Goal: Find specific page/section: Find specific page/section

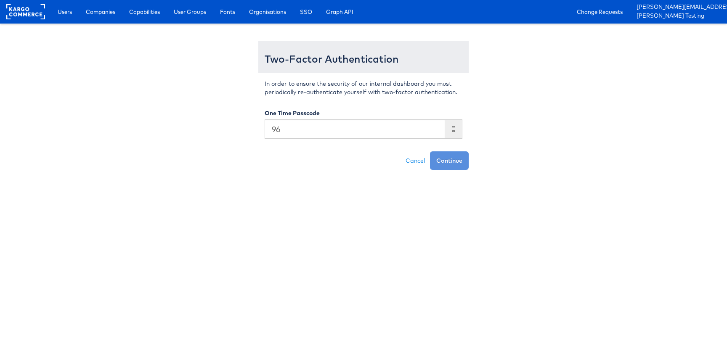
type input "9"
type input "505474"
click at [430, 151] on button "Continue" at bounding box center [449, 160] width 39 height 19
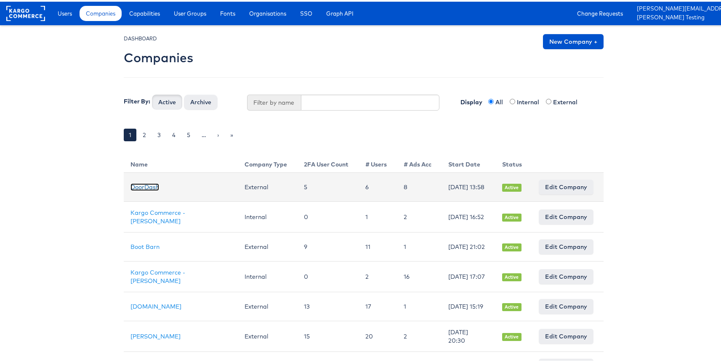
click at [136, 186] on link "DoorDash" at bounding box center [144, 186] width 29 height 8
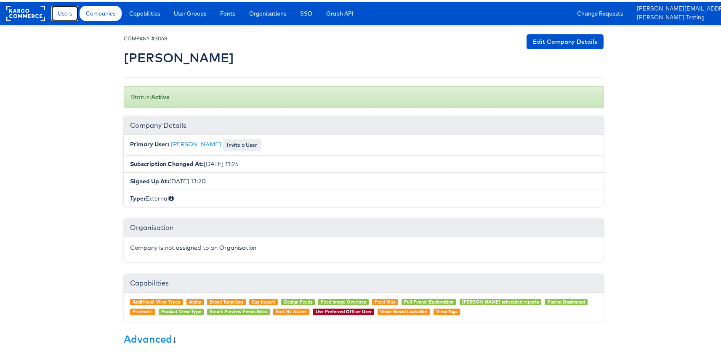
click at [73, 12] on link "Users" at bounding box center [64, 11] width 27 height 15
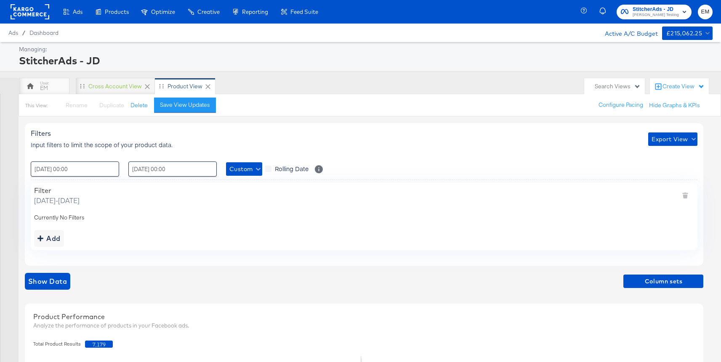
scroll to position [205, 0]
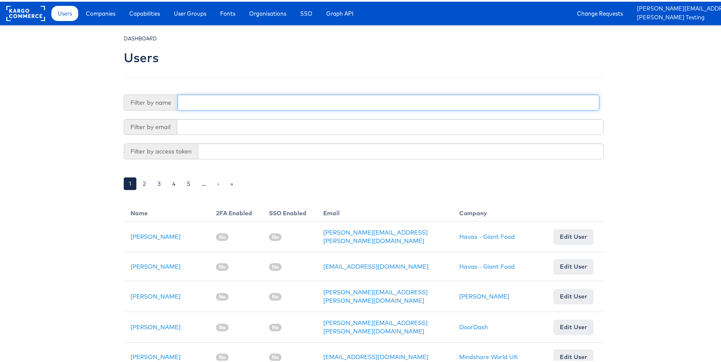
click at [197, 99] on input "text" at bounding box center [388, 101] width 421 height 16
type input "rup"
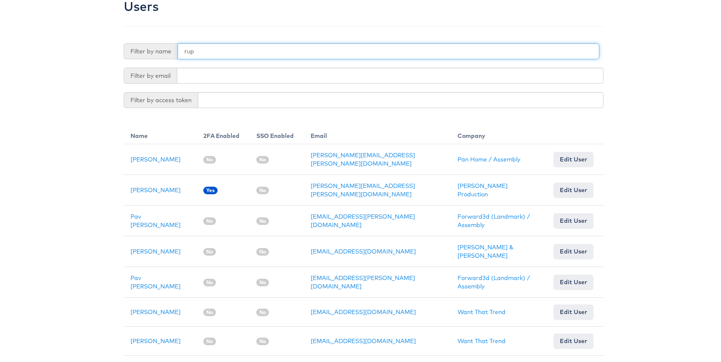
scroll to position [44, 0]
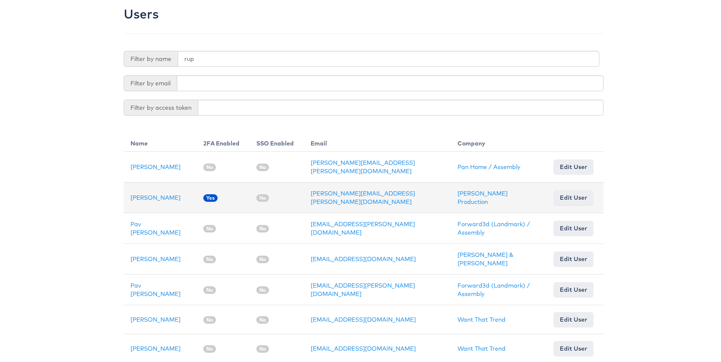
click at [135, 187] on td "Rupali Narkhede" at bounding box center [160, 196] width 73 height 31
click at [142, 194] on link "Rupali Narkhede" at bounding box center [155, 196] width 50 height 8
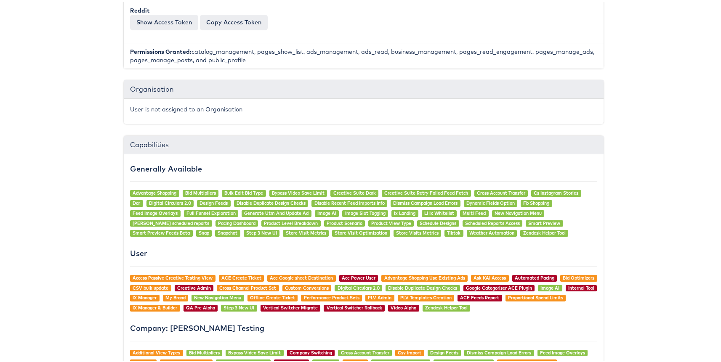
scroll to position [293, 0]
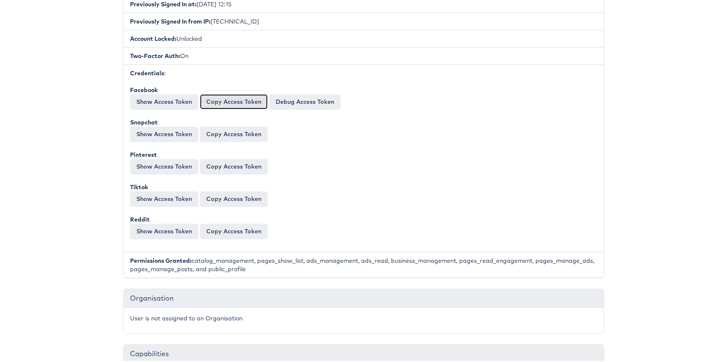
click at [232, 103] on button "Copy Access Token" at bounding box center [234, 100] width 68 height 15
